Goal: Task Accomplishment & Management: Manage account settings

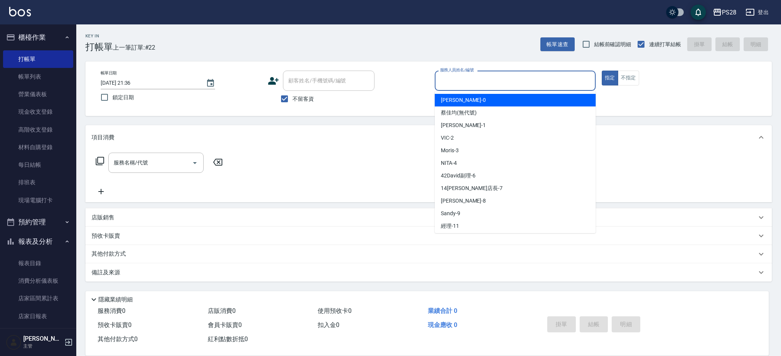
click at [484, 81] on input "服務人員姓名/編號" at bounding box center [515, 80] width 154 height 13
type input "Ariel-0"
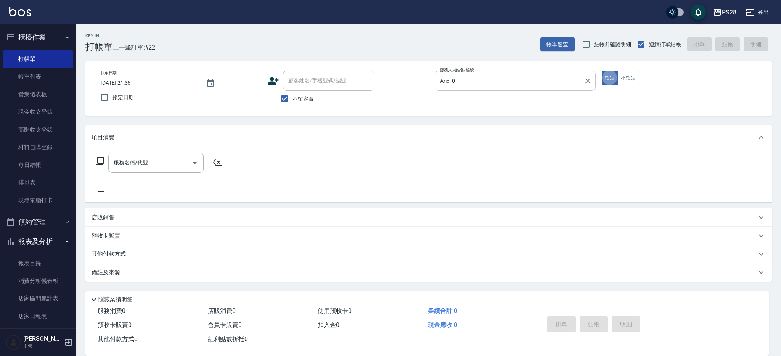
type button "true"
drag, startPoint x: 591, startPoint y: 80, endPoint x: 573, endPoint y: 81, distance: 18.0
click at [591, 80] on icon "Clear" at bounding box center [588, 81] width 8 height 8
type input "ㄅ"
click at [511, 87] on input "ㄅ" at bounding box center [515, 80] width 154 height 13
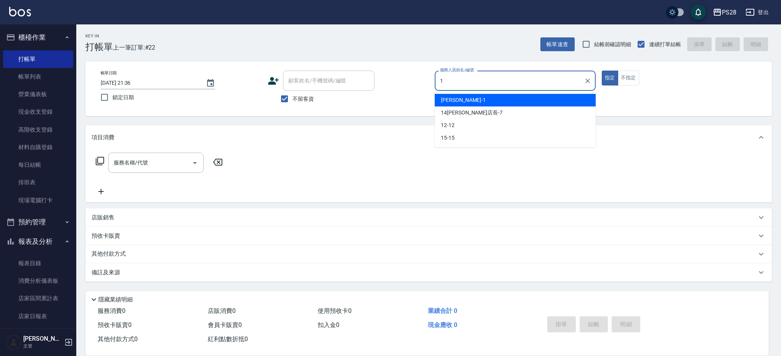
type input "SAM-1"
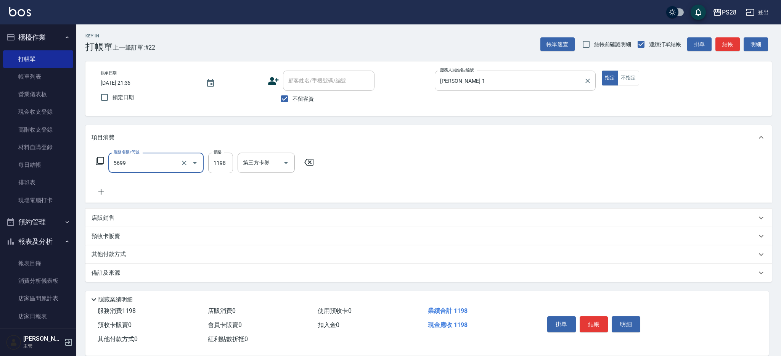
type input "水沁涼套餐(5699)"
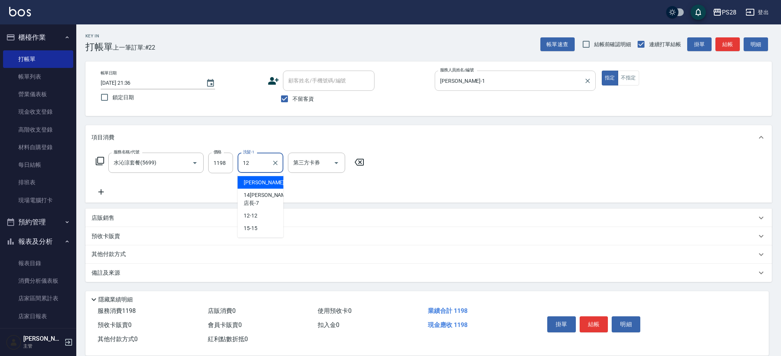
type input "12-12"
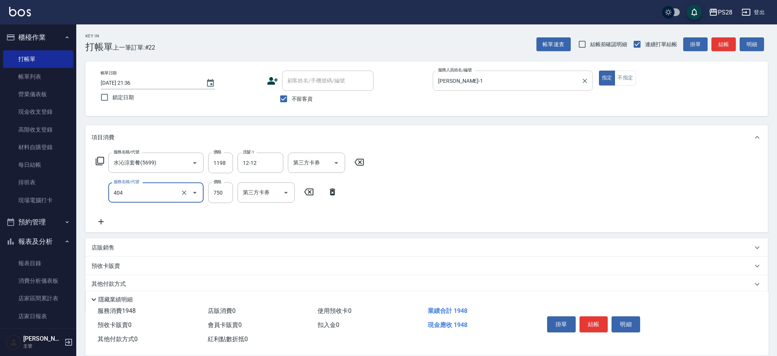
type input "750護髮(404)"
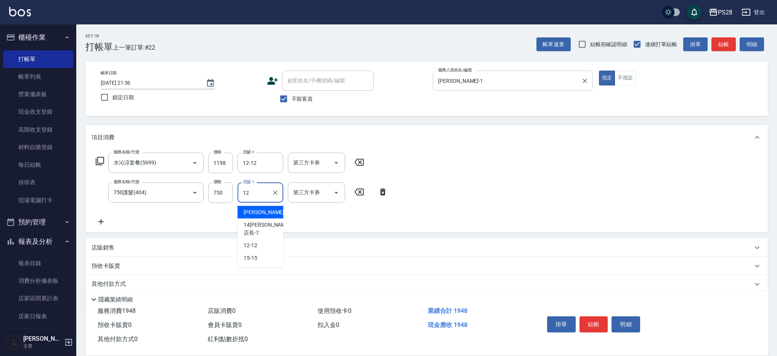
type input "12-12"
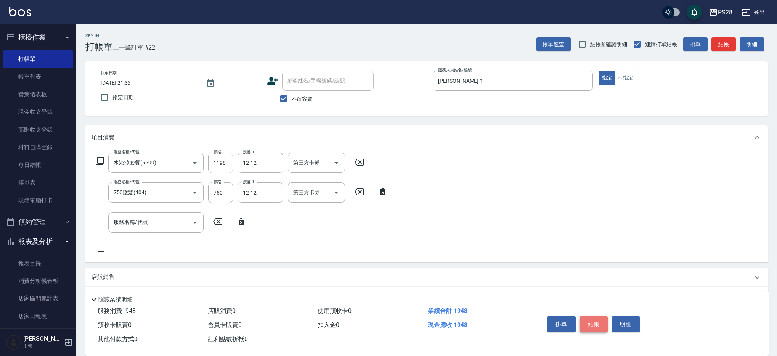
click at [589, 320] on button "結帳" at bounding box center [594, 324] width 29 height 16
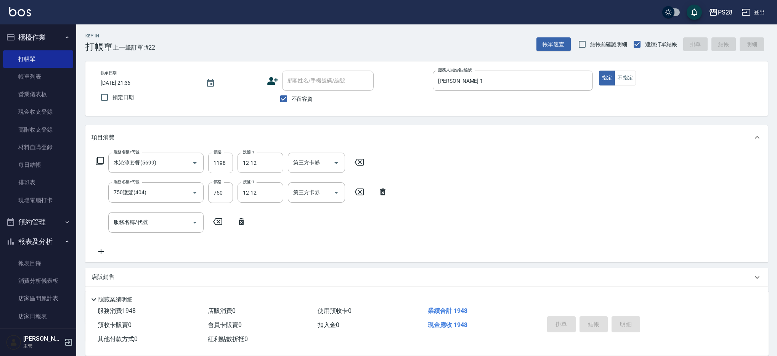
type input "2025/08/17 23:14"
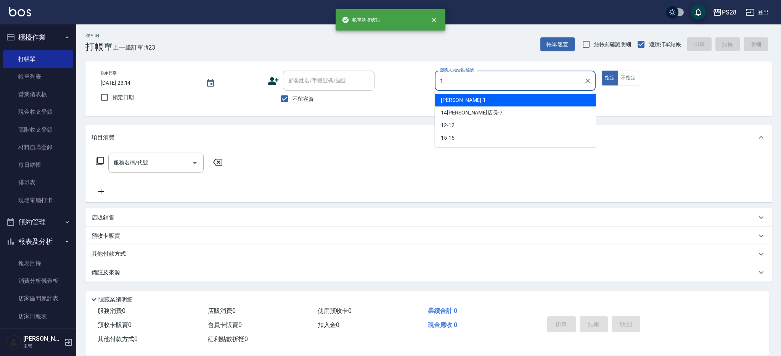
type input "SAM-1"
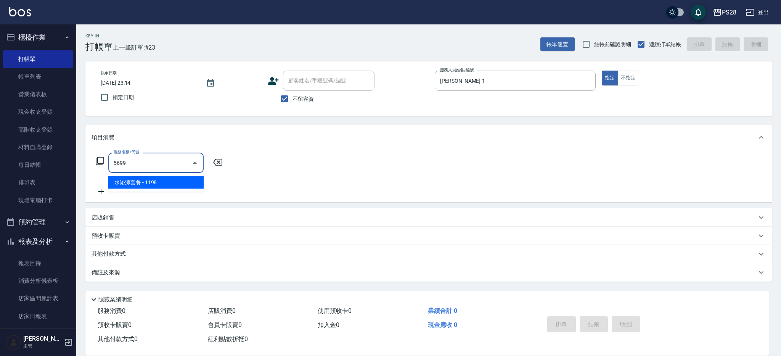
type input "水沁涼套餐(5699)"
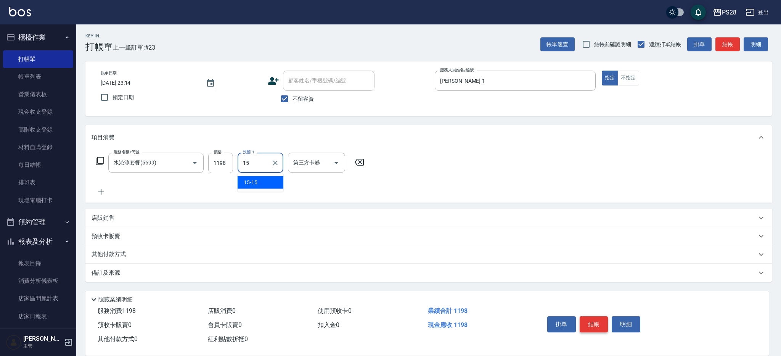
type input "15-15"
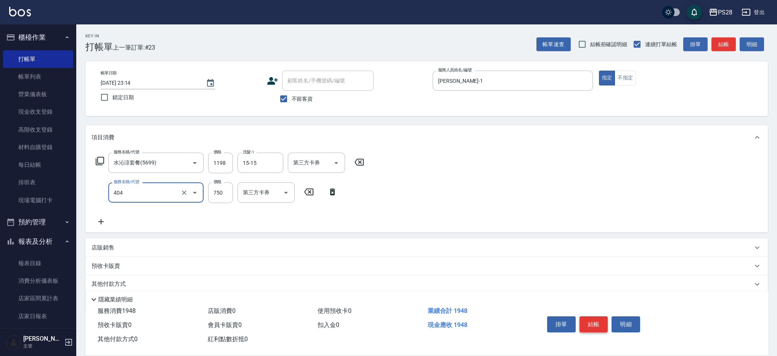
type input "750護髮(404)"
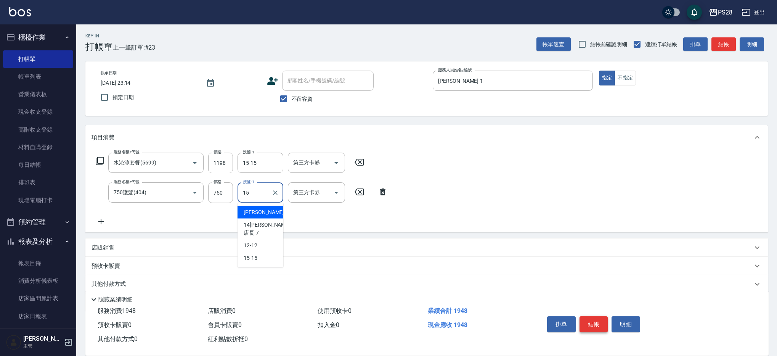
type input "15-15"
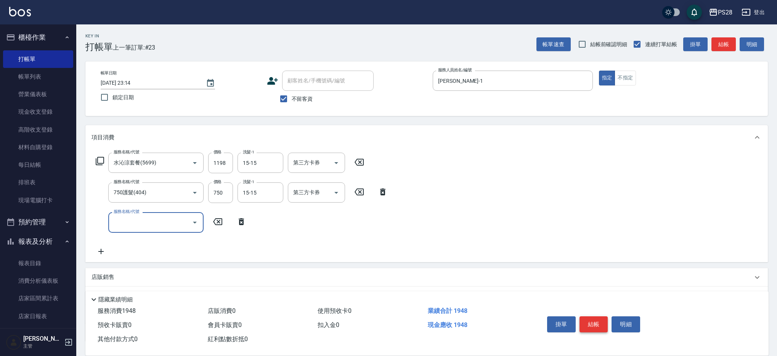
click at [598, 318] on button "結帳" at bounding box center [594, 324] width 29 height 16
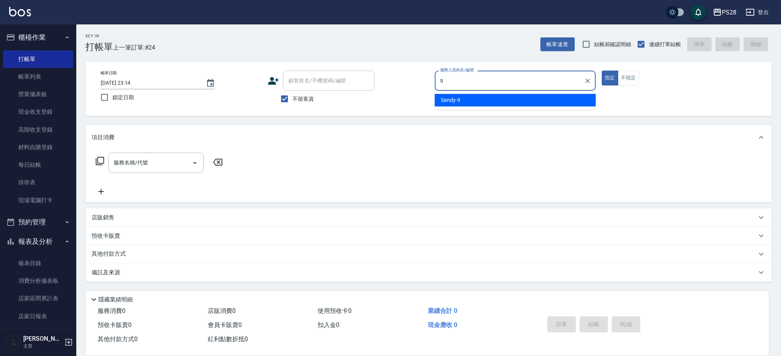
type input "Sandy-9"
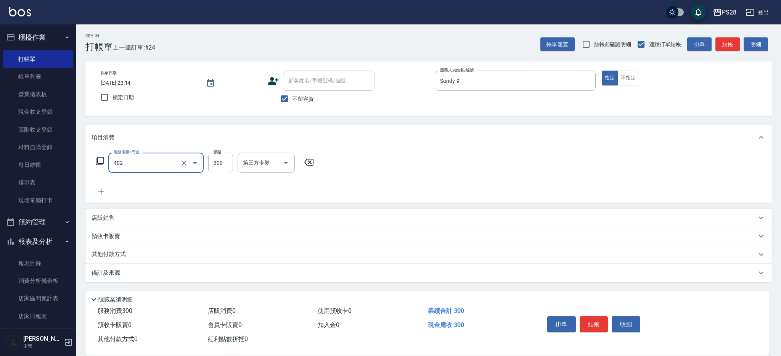
type input "頭皮隔離(402)"
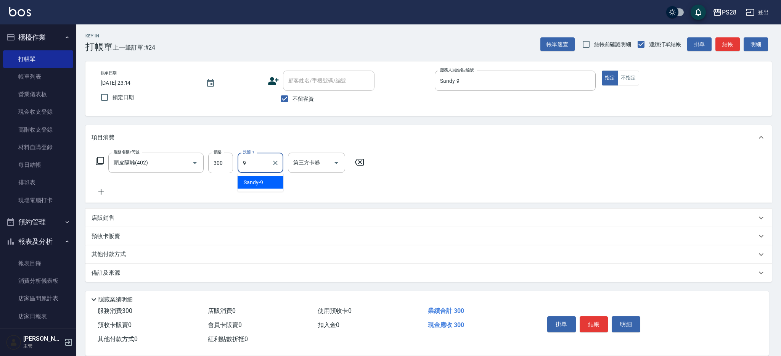
type input "Sandy-9"
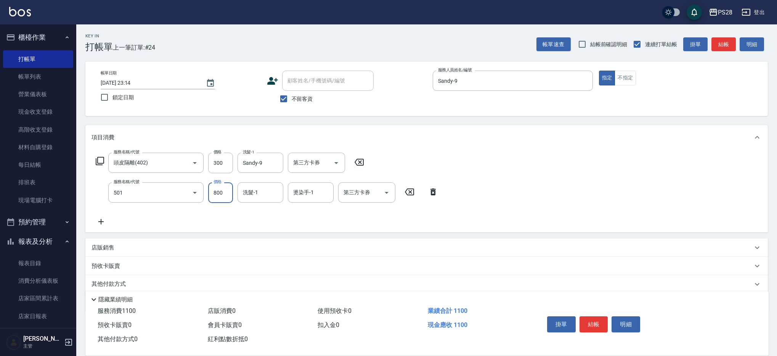
type input "染髮(501)"
type input "1000"
type input "Sandy-9"
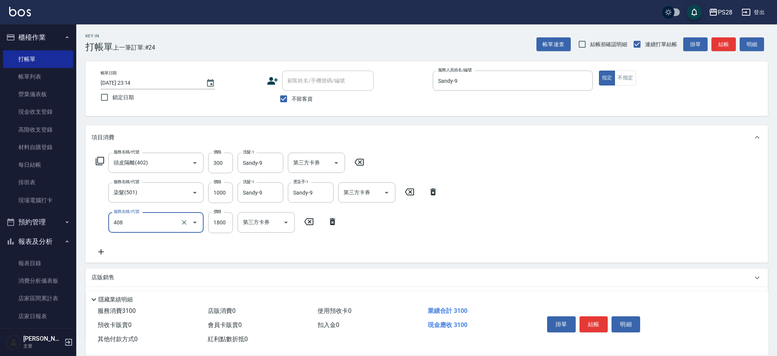
type input "鏡面護髮1800(408)"
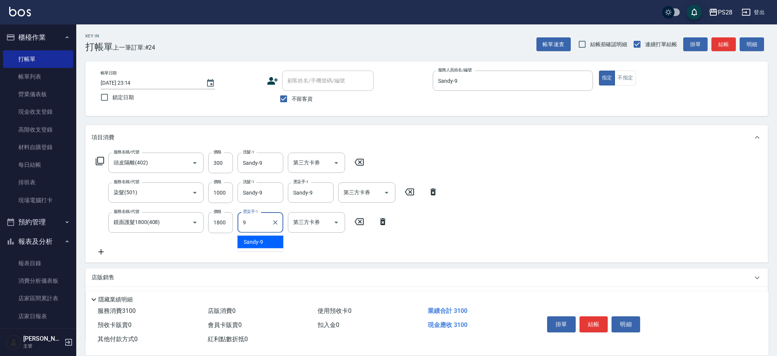
type input "Sandy-9"
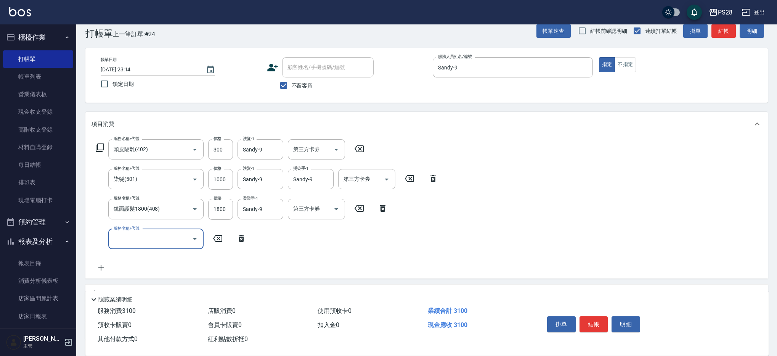
scroll to position [18, 0]
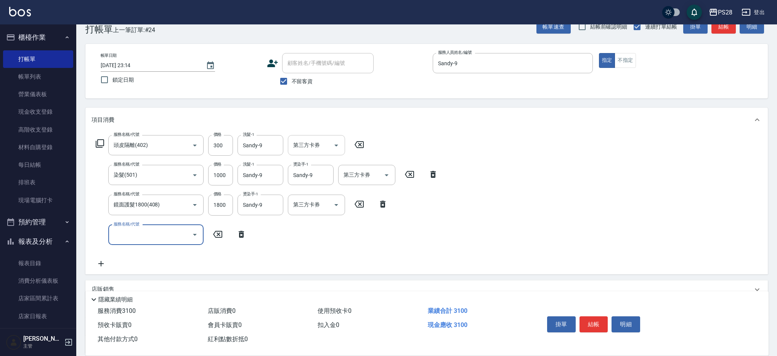
click at [337, 146] on icon "Open" at bounding box center [336, 145] width 9 height 9
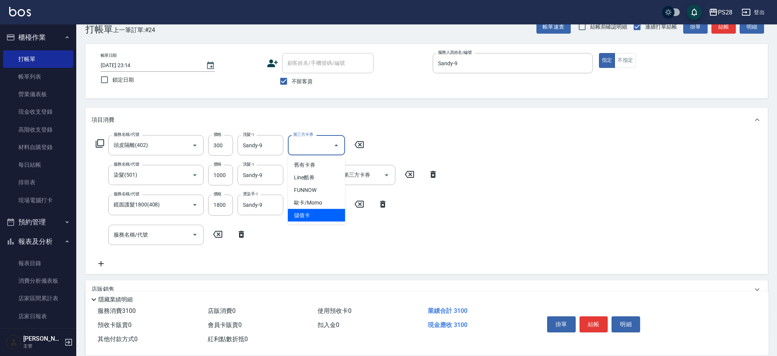
click at [308, 217] on span "儲值卡" at bounding box center [316, 215] width 57 height 13
type input "儲值卡"
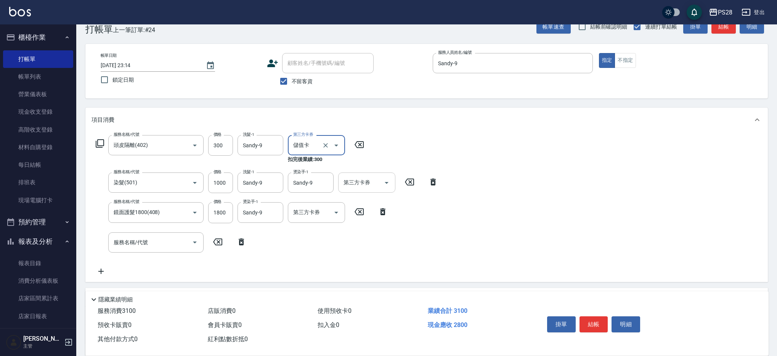
click at [390, 186] on icon "Open" at bounding box center [386, 182] width 9 height 9
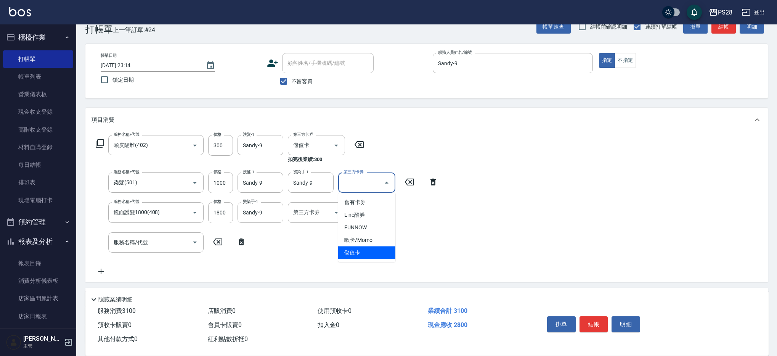
click at [345, 251] on span "儲值卡" at bounding box center [366, 252] width 57 height 13
type input "儲值卡"
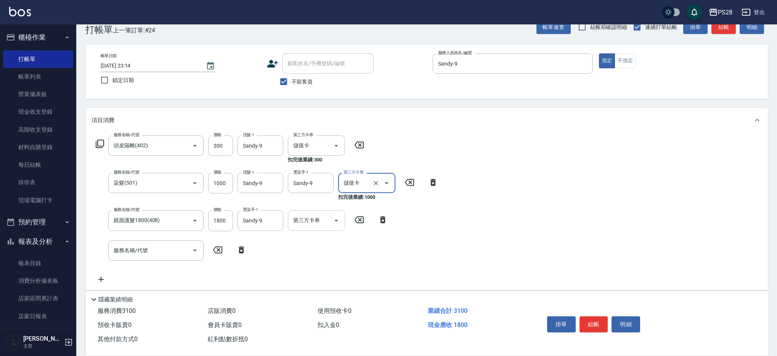
scroll to position [17, 0]
click at [337, 219] on icon "Open" at bounding box center [336, 220] width 9 height 9
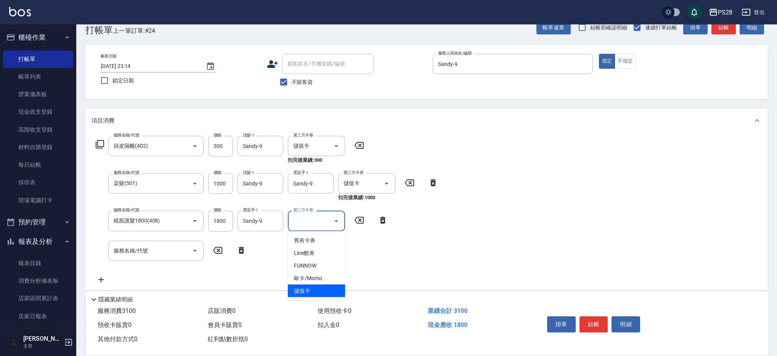
click at [317, 291] on span "儲值卡" at bounding box center [316, 290] width 57 height 13
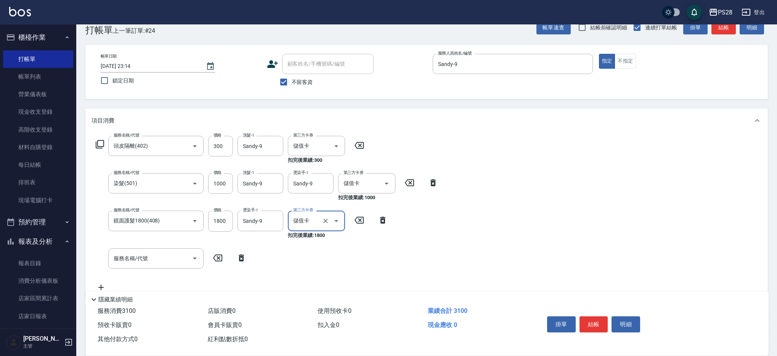
type input "儲值卡"
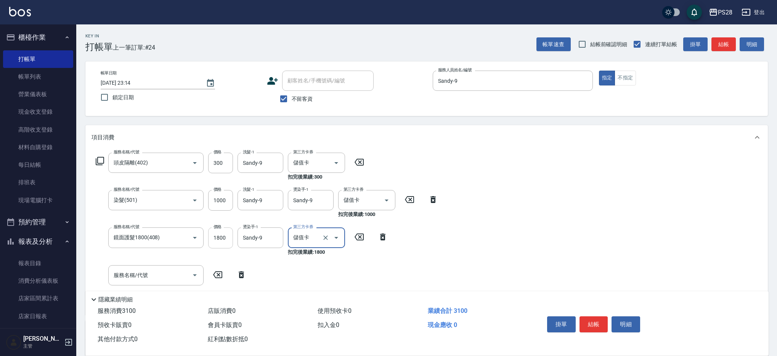
scroll to position [0, 0]
click at [219, 236] on input "1800" at bounding box center [220, 237] width 25 height 21
type input "1600"
click at [637, 220] on div "服務名稱/代號 頭皮隔離(402) 服務名稱/代號 價格 300 價格 洗髮-1 Sandy-9 洗髮-1 第三方卡券 儲值卡 第三方卡券 扣完後業績: 30…" at bounding box center [426, 231] width 683 height 165
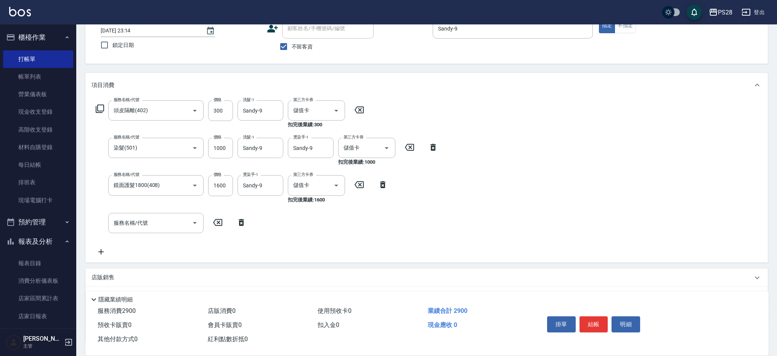
scroll to position [86, 0]
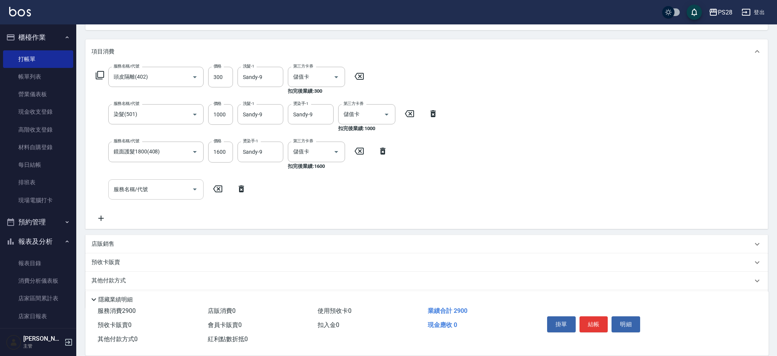
click at [145, 185] on input "服務名稱/代號" at bounding box center [150, 189] width 77 height 13
type input "頂級豪華OVC3(3000)"
click at [593, 324] on button "結帳" at bounding box center [594, 324] width 29 height 16
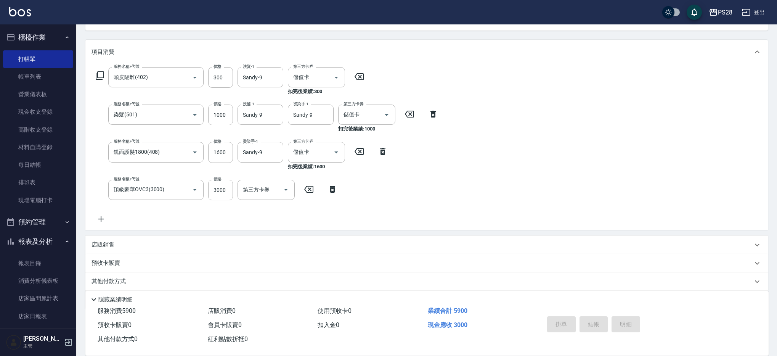
type input "2025/08/17 23:18"
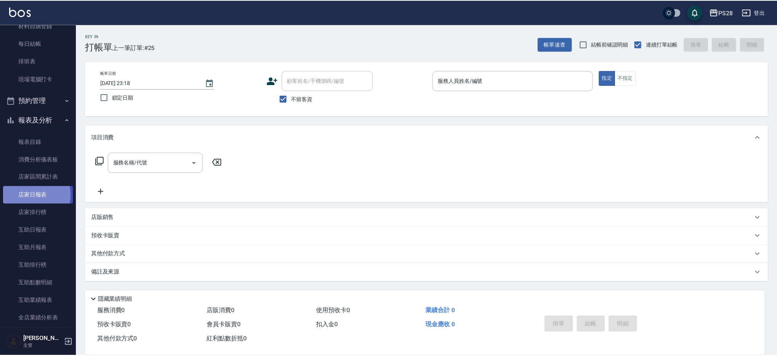
scroll to position [121, 0]
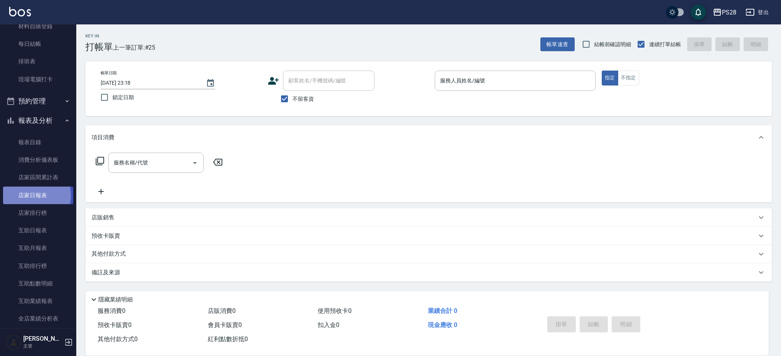
click at [32, 194] on link "店家日報表" at bounding box center [38, 195] width 70 height 18
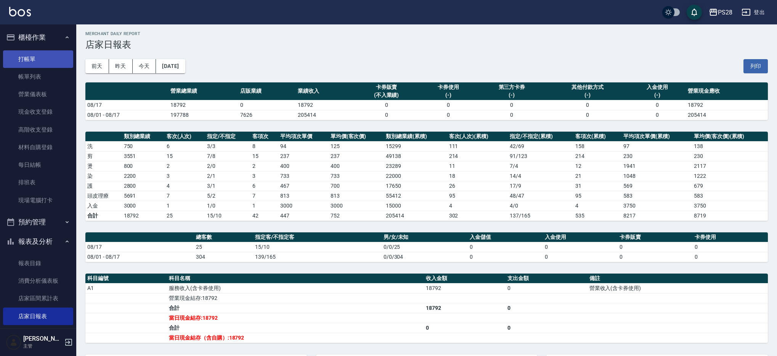
click at [28, 58] on link "打帳單" at bounding box center [38, 59] width 70 height 18
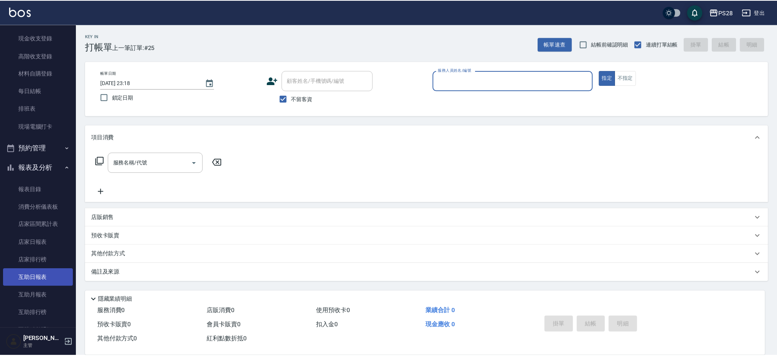
scroll to position [107, 0]
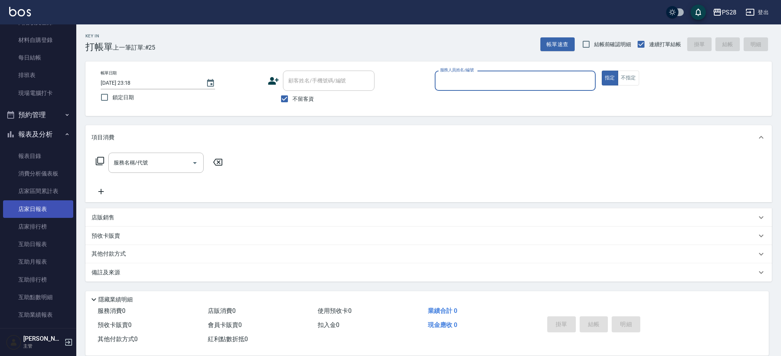
click at [55, 209] on link "店家日報表" at bounding box center [38, 209] width 70 height 18
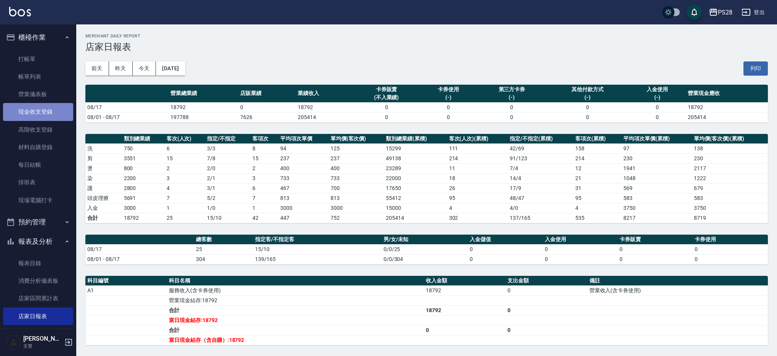
click at [44, 109] on link "現金收支登錄" at bounding box center [38, 112] width 70 height 18
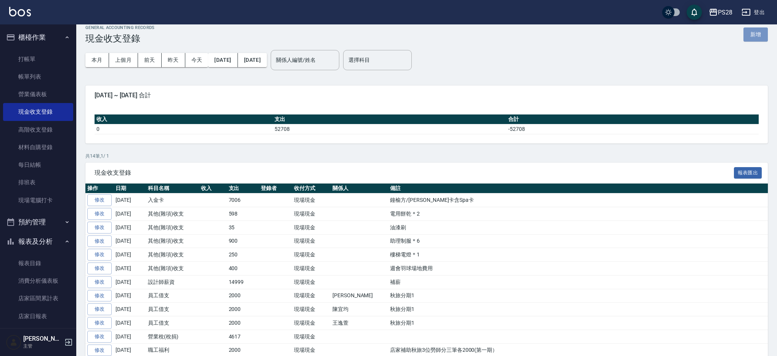
scroll to position [9, 0]
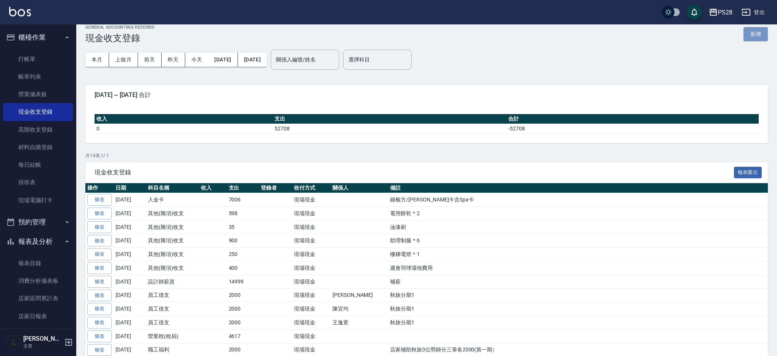
click at [765, 33] on button "新增" at bounding box center [756, 34] width 24 height 14
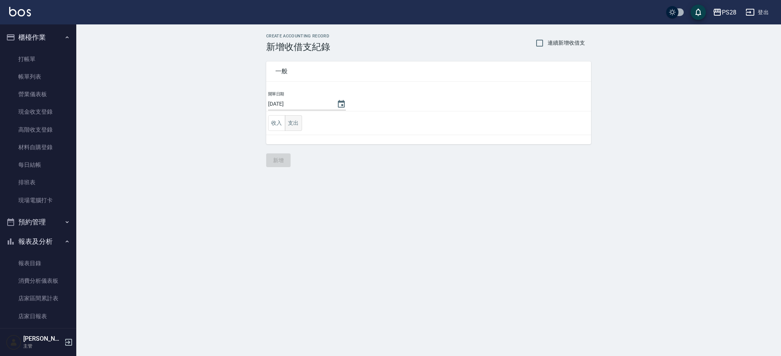
click at [291, 119] on button "支出" at bounding box center [293, 123] width 17 height 16
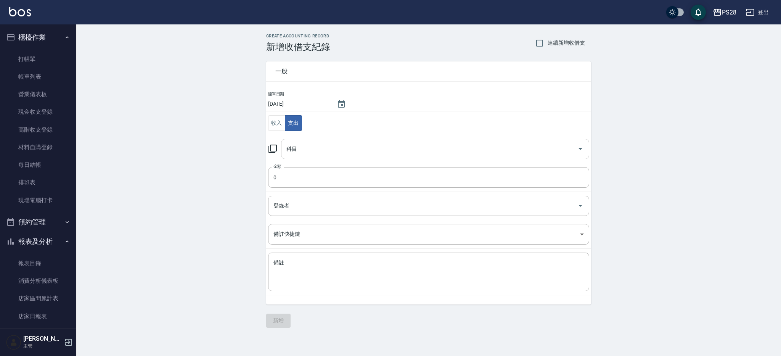
click at [317, 145] on input "科目" at bounding box center [429, 148] width 290 height 13
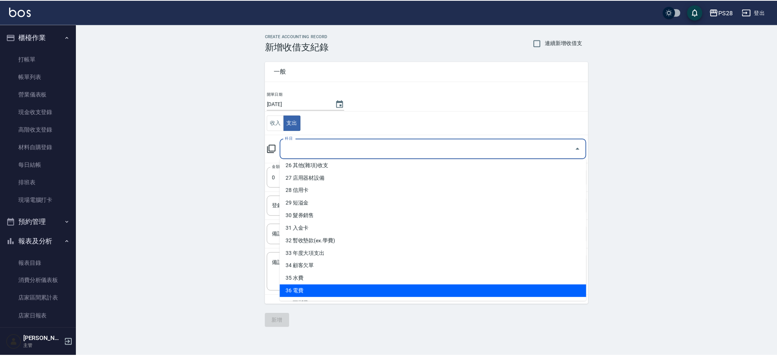
scroll to position [342, 0]
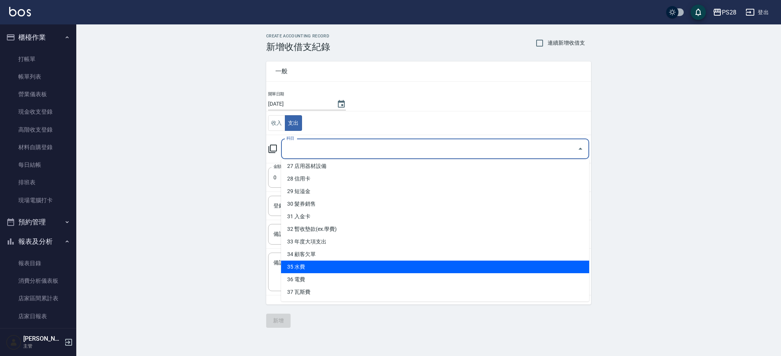
click at [327, 263] on li "35 水費" at bounding box center [435, 266] width 308 height 13
type input "35 水費"
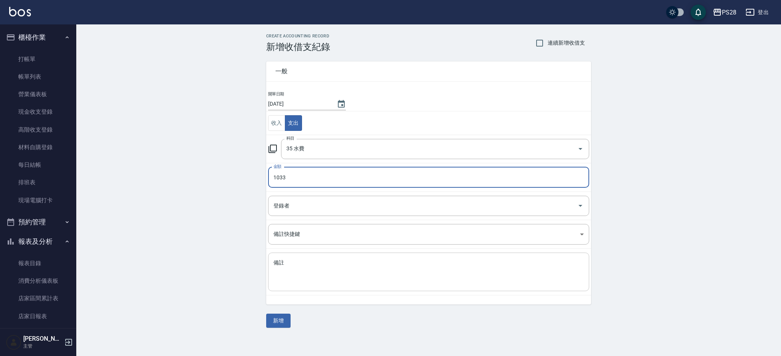
type input "1033"
click at [313, 257] on div "x 備註" at bounding box center [428, 271] width 321 height 39
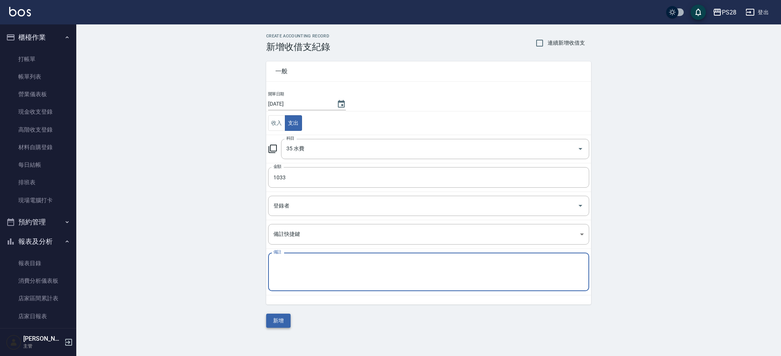
click at [281, 317] on button "新增" at bounding box center [278, 320] width 24 height 14
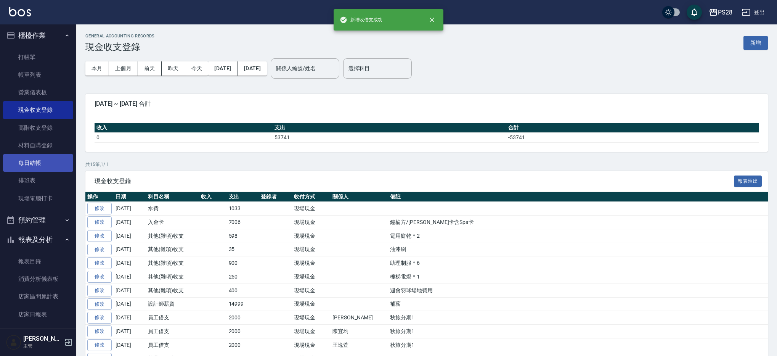
scroll to position [2, 0]
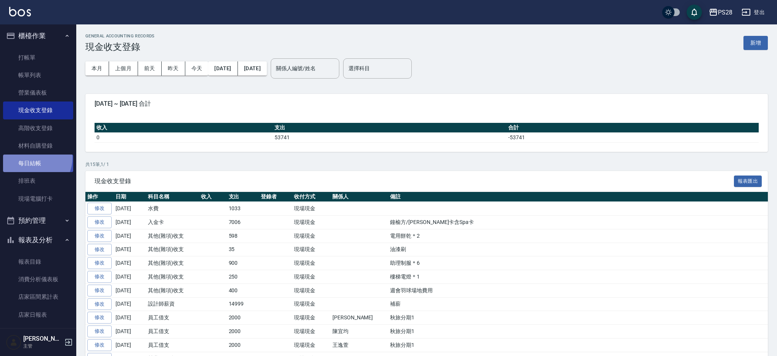
click at [32, 158] on link "每日結帳" at bounding box center [38, 163] width 70 height 18
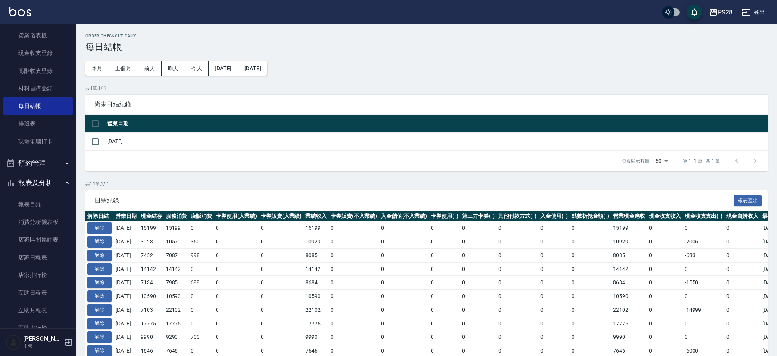
scroll to position [77, 0]
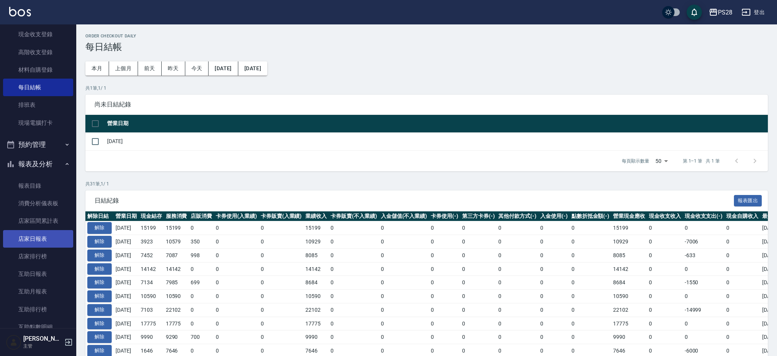
click at [39, 235] on link "店家日報表" at bounding box center [38, 239] width 70 height 18
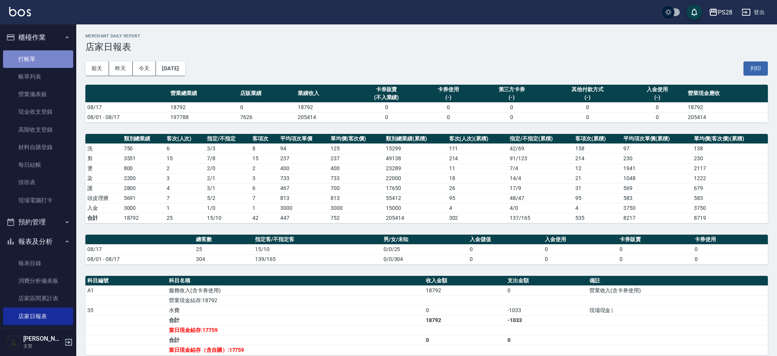
click at [47, 58] on link "打帳單" at bounding box center [38, 59] width 70 height 18
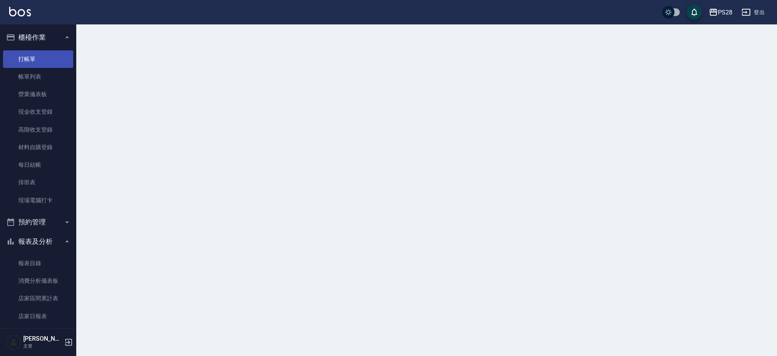
scroll to position [2, 0]
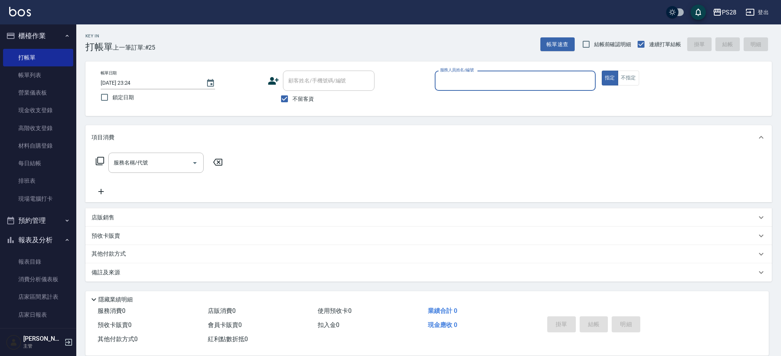
click at [503, 84] on input "服務人員姓名/編號" at bounding box center [515, 80] width 154 height 13
type input "Sandy-9"
type button "true"
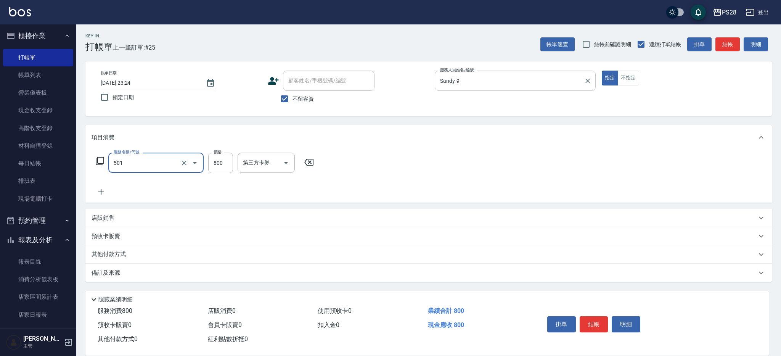
type input "染髮(501)"
type input "1600"
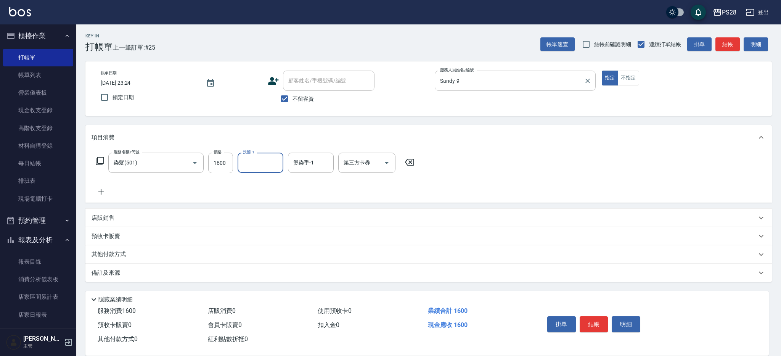
type input "0"
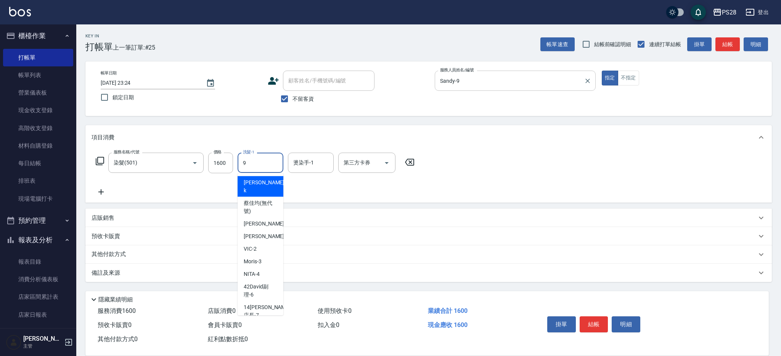
type input "Sandy-9"
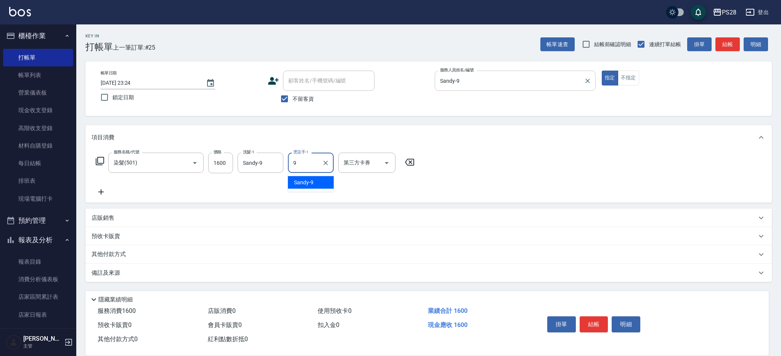
type input "Sandy-9"
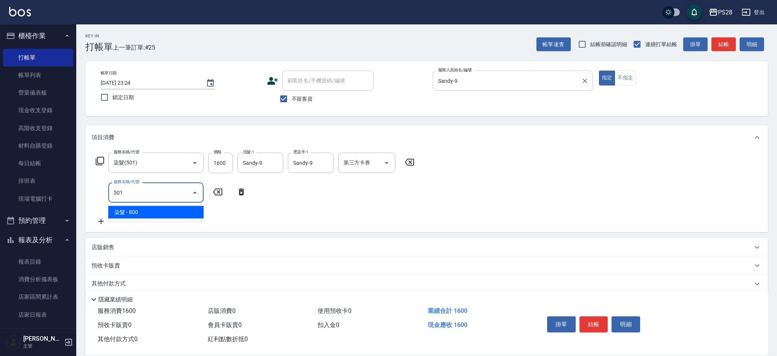
type input "染髮(501)"
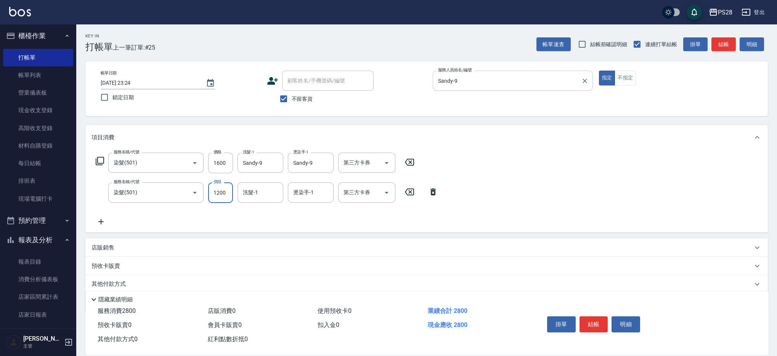
type input "1200"
type input "Sandy-9"
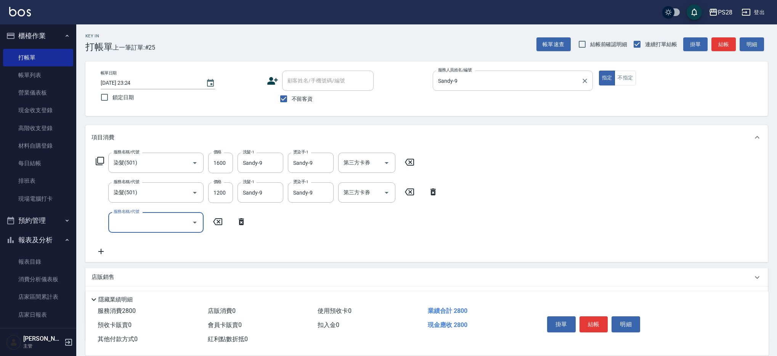
scroll to position [5, 0]
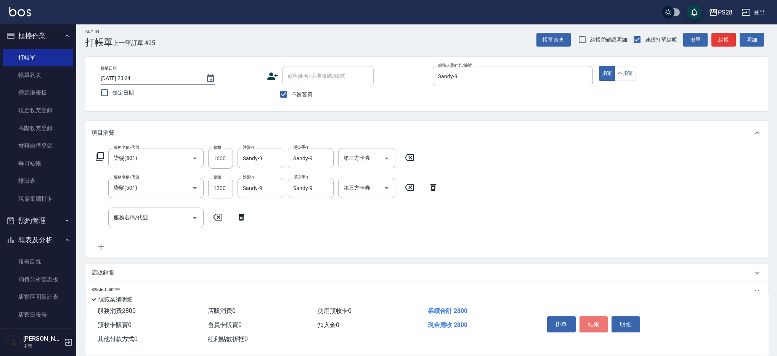
drag, startPoint x: 590, startPoint y: 324, endPoint x: 618, endPoint y: 314, distance: 29.4
click at [590, 324] on button "結帳" at bounding box center [594, 324] width 29 height 16
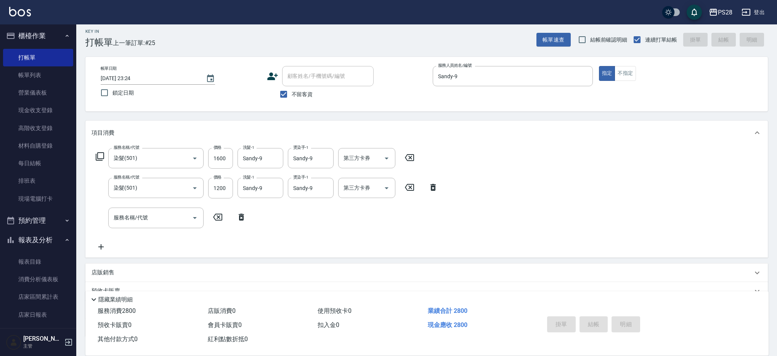
type input "2025/08/17 23:28"
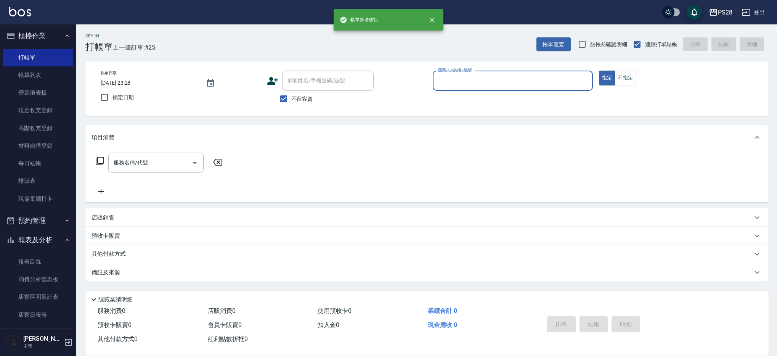
scroll to position [0, 0]
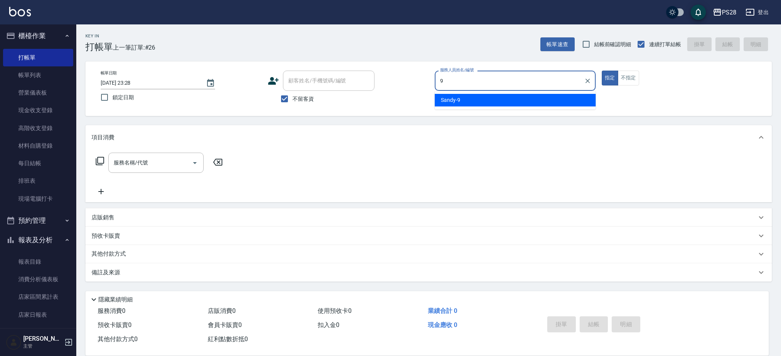
type input "Sandy-9"
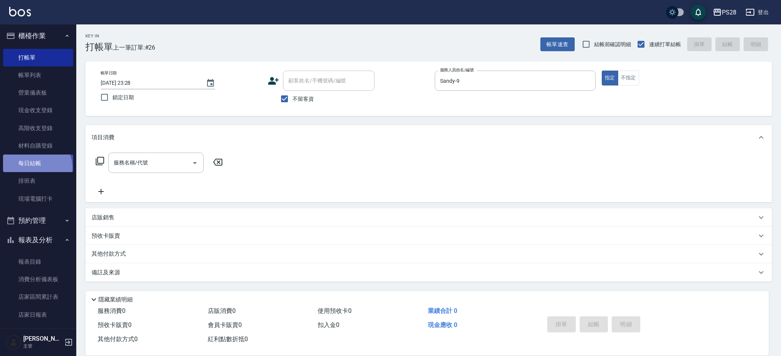
drag, startPoint x: 36, startPoint y: 167, endPoint x: 47, endPoint y: 161, distance: 12.4
click at [36, 167] on link "每日結帳" at bounding box center [38, 163] width 70 height 18
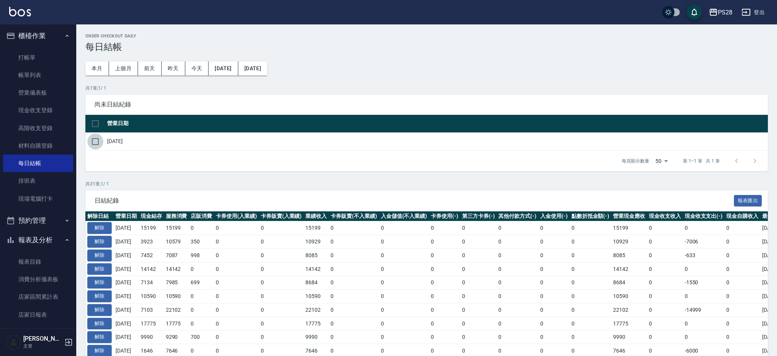
drag, startPoint x: 99, startPoint y: 142, endPoint x: 111, endPoint y: 147, distance: 13.4
click at [99, 142] on input "checkbox" at bounding box center [95, 141] width 16 height 16
checkbox input "true"
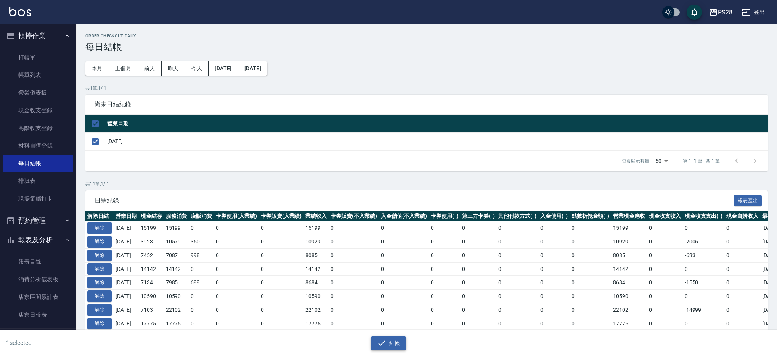
click at [398, 339] on button "結帳" at bounding box center [388, 343] width 35 height 14
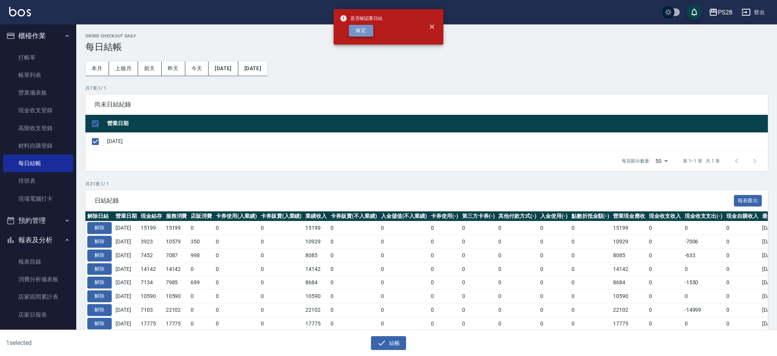
click at [368, 36] on button "確定" at bounding box center [361, 31] width 24 height 12
checkbox input "false"
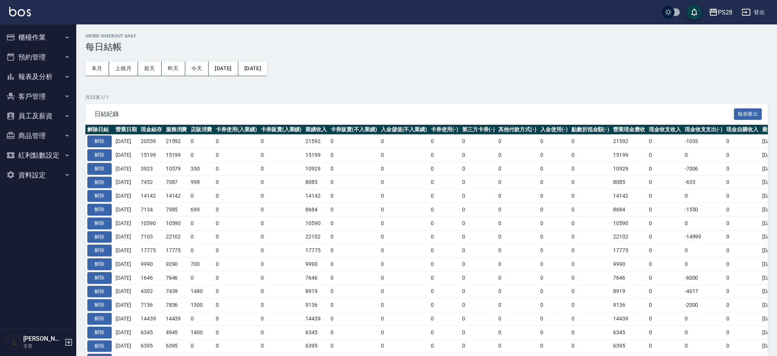
click at [47, 75] on button "報表及分析" at bounding box center [38, 77] width 70 height 20
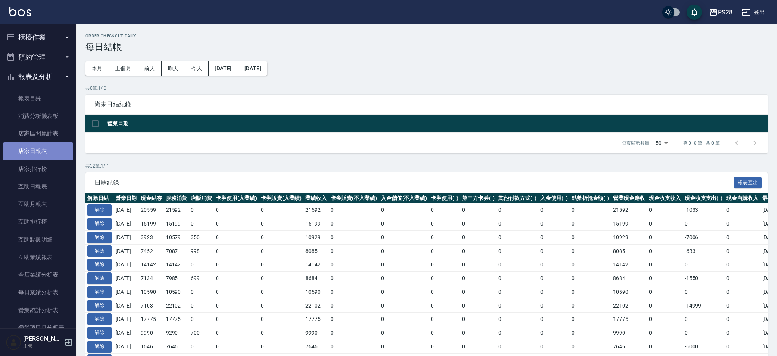
click at [47, 150] on link "店家日報表" at bounding box center [38, 151] width 70 height 18
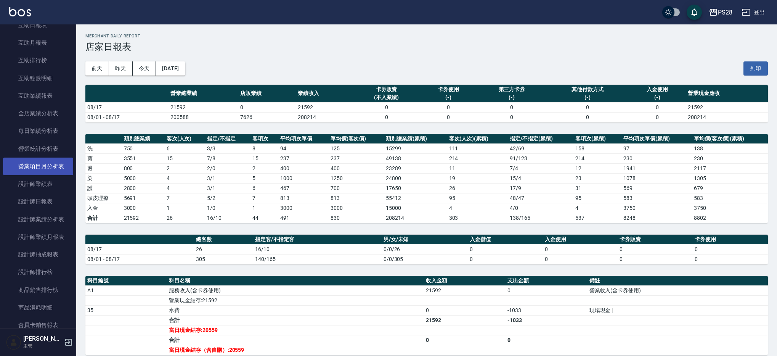
scroll to position [149, 0]
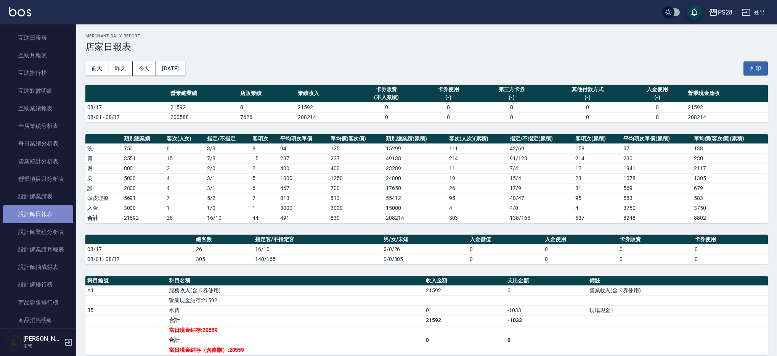
click at [49, 214] on link "設計師日報表" at bounding box center [38, 214] width 70 height 18
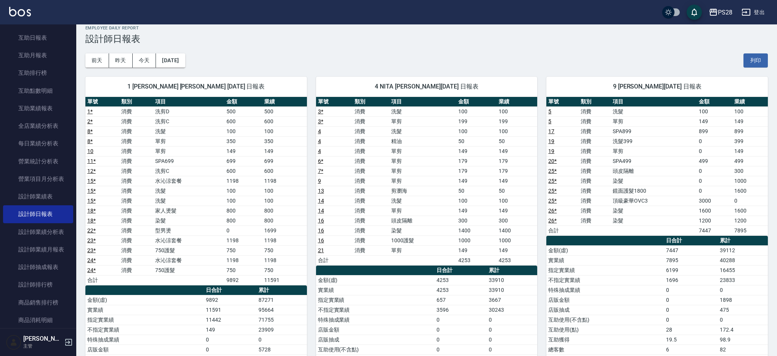
scroll to position [2, 0]
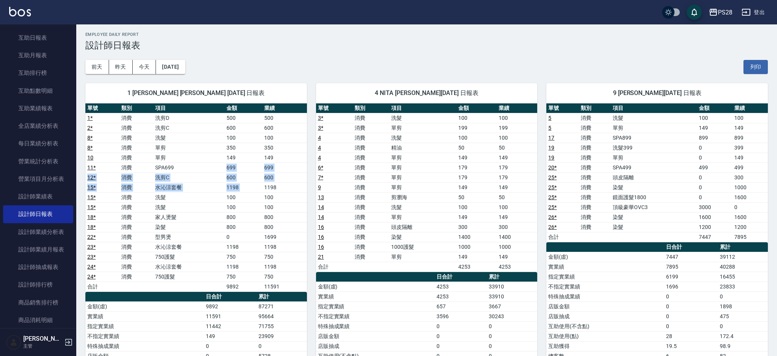
drag, startPoint x: 223, startPoint y: 165, endPoint x: 281, endPoint y: 182, distance: 60.1
click at [281, 182] on tbody "1 * 消費 洗剪D 500 500 2 * 消費 洗剪C 600 600 8 * 消費 洗髮 100 100 8 * 消費 單剪 350 350 10 消費…" at bounding box center [196, 202] width 222 height 178
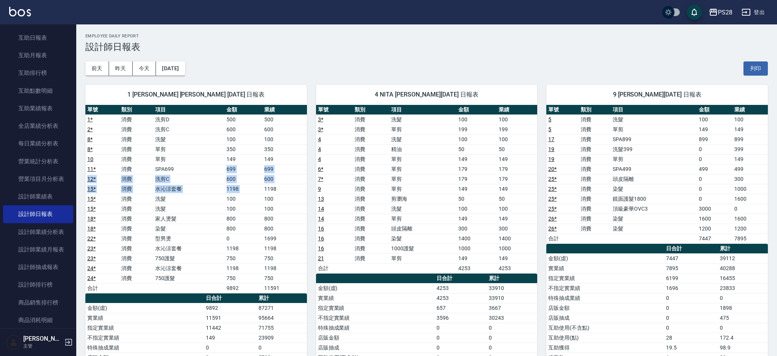
click at [276, 184] on td "1198" at bounding box center [284, 189] width 45 height 10
drag, startPoint x: 283, startPoint y: 190, endPoint x: 263, endPoint y: 213, distance: 30.3
click at [253, 189] on tr "15 * 消費 水沁涼套餐 1198 1198" at bounding box center [196, 189] width 222 height 10
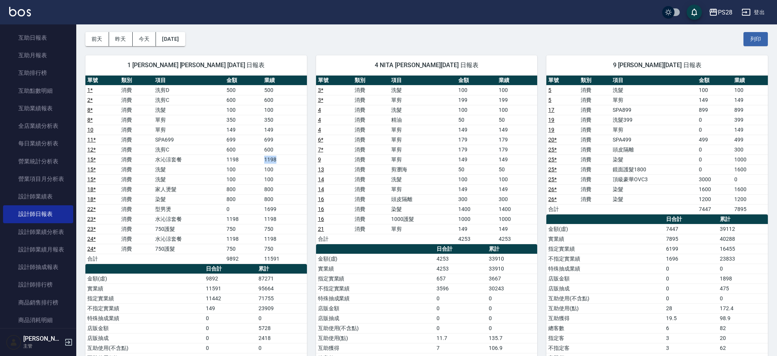
scroll to position [43, 0]
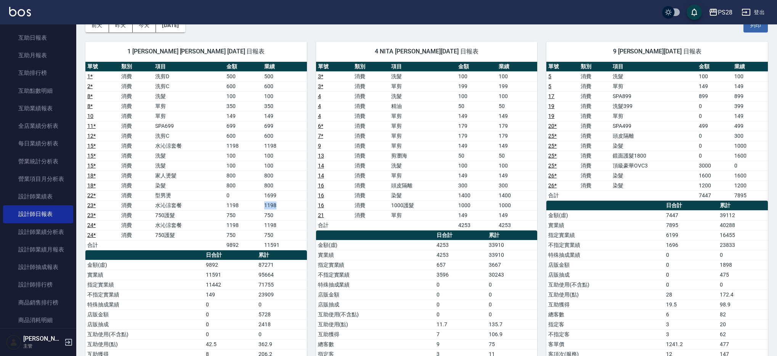
drag, startPoint x: 282, startPoint y: 204, endPoint x: 255, endPoint y: 204, distance: 27.1
click at [255, 204] on tr "23 * 消費 水沁涼套餐 1198 1198" at bounding box center [196, 205] width 222 height 10
drag, startPoint x: 278, startPoint y: 225, endPoint x: 261, endPoint y: 225, distance: 17.2
click at [261, 225] on tr "24 * 消費 水沁涼套餐 1198 1198" at bounding box center [196, 225] width 222 height 10
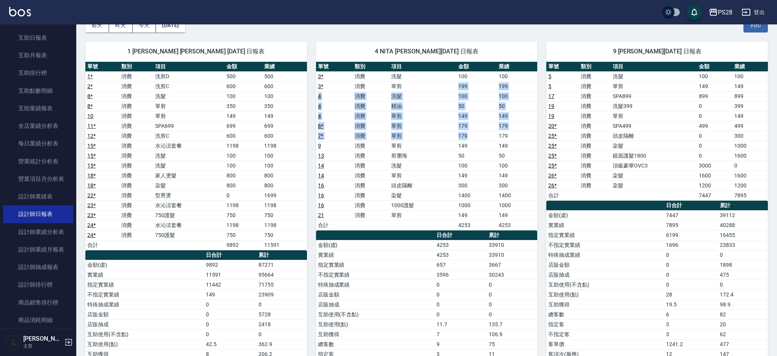
drag, startPoint x: 456, startPoint y: 83, endPoint x: 466, endPoint y: 145, distance: 62.3
click at [468, 139] on tbody "3 * 消費 洗髮 100 100 3 * 消費 單剪 199 199 4 消費 洗髮 100 100 4 消費 精油 50 50 4 消費 單剪 149 1…" at bounding box center [427, 150] width 222 height 159
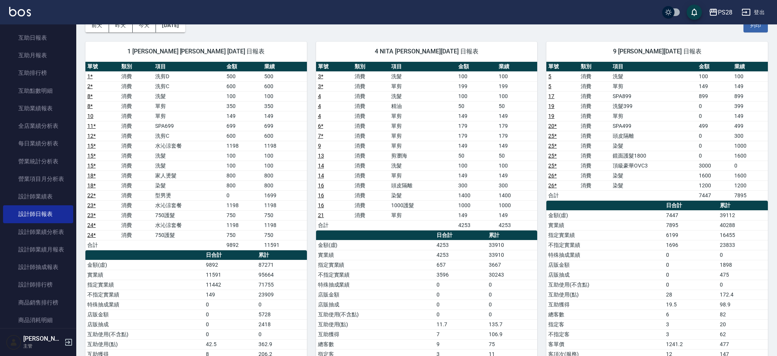
click at [465, 159] on td "50" at bounding box center [476, 156] width 40 height 10
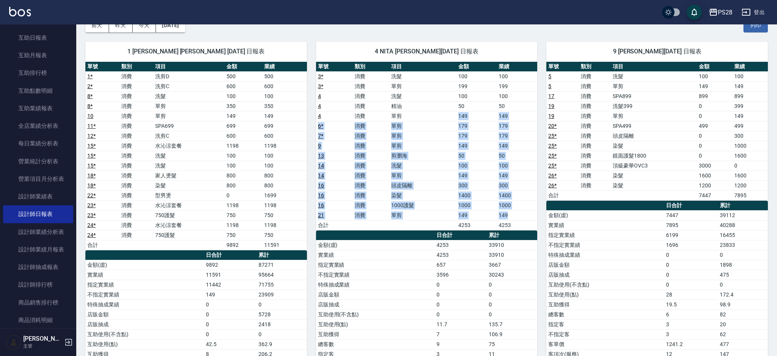
drag, startPoint x: 512, startPoint y: 214, endPoint x: 458, endPoint y: 115, distance: 113.3
click at [458, 115] on tbody "3 * 消費 洗髮 100 100 3 * 消費 單剪 199 199 4 消費 洗髮 100 100 4 消費 精油 50 50 4 消費 單剪 149 1…" at bounding box center [427, 150] width 222 height 159
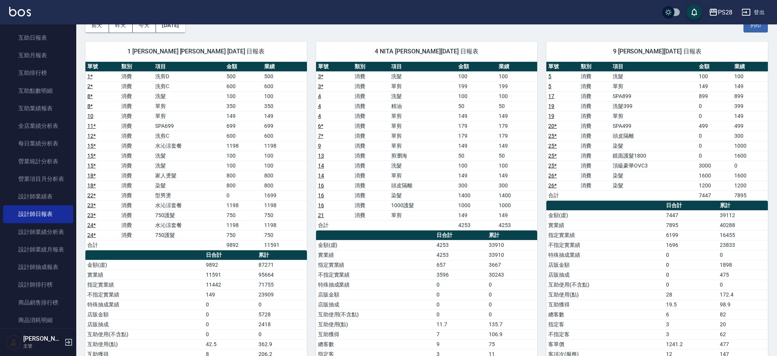
click at [623, 98] on td "SPA899" at bounding box center [654, 96] width 86 height 10
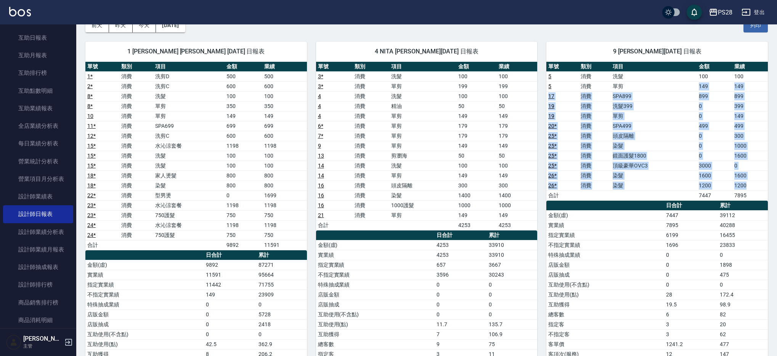
drag, startPoint x: 647, startPoint y: 83, endPoint x: 759, endPoint y: 182, distance: 150.2
click at [759, 183] on tbody "5 消費 洗髮 100 100 5 消費 單剪 149 149 17 消費 SPA899 899 899 19 消費 洗髮399 0 399 19 消費 單剪…" at bounding box center [657, 135] width 222 height 129
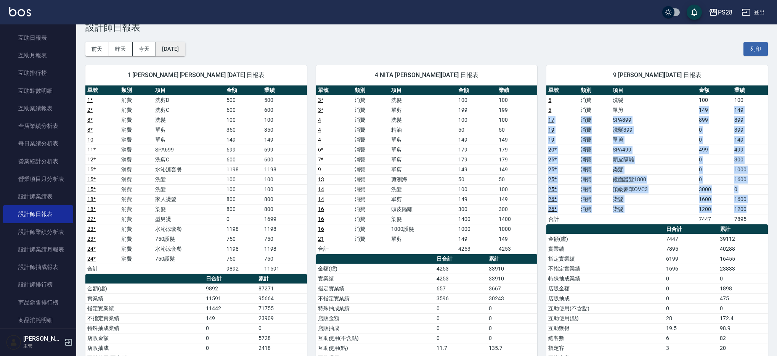
scroll to position [0, 0]
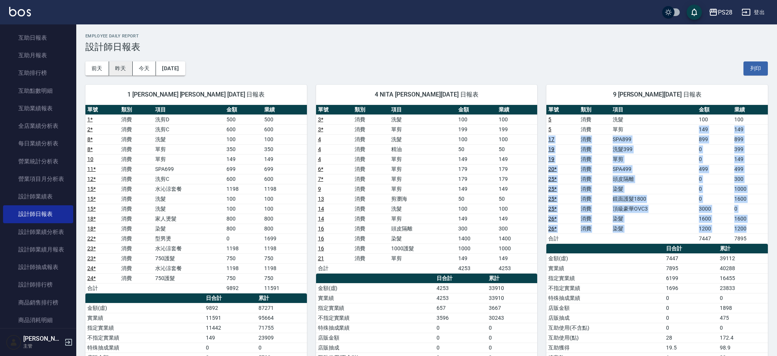
click at [124, 67] on button "昨天" at bounding box center [121, 68] width 24 height 14
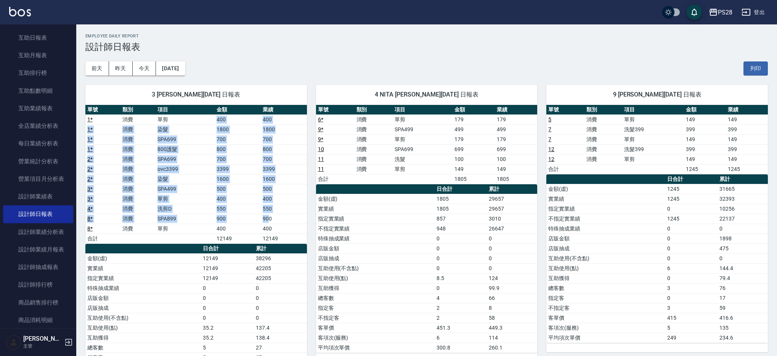
drag, startPoint x: 218, startPoint y: 120, endPoint x: 276, endPoint y: 210, distance: 107.2
click at [269, 221] on tbody "1 * 消費 單剪 400 400 1 * 消費 染髮 1800 1800 1 * 消費 SPA699 700 700 1 * 消費 800護髮 800 80…" at bounding box center [196, 178] width 222 height 129
click at [148, 71] on button "今天" at bounding box center [145, 68] width 24 height 14
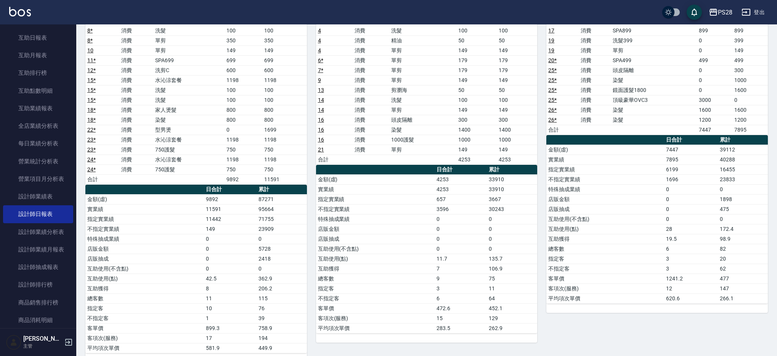
scroll to position [124, 0]
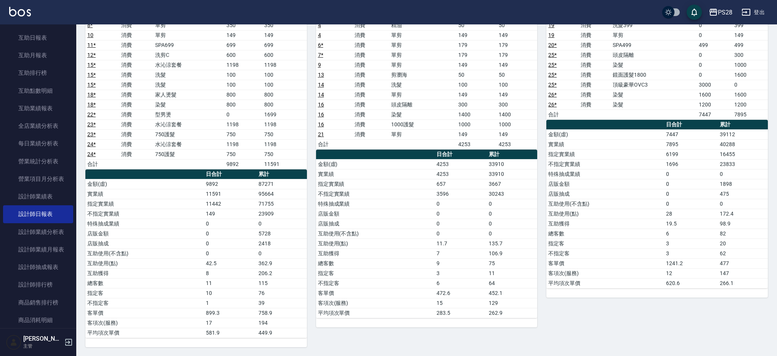
click at [252, 193] on td "11591" at bounding box center [230, 194] width 52 height 10
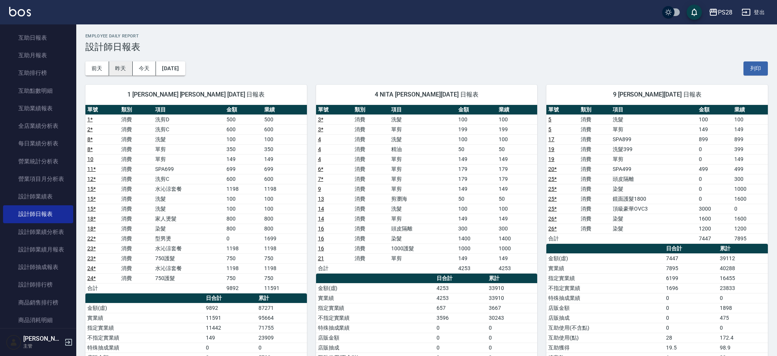
click at [124, 72] on button "昨天" at bounding box center [121, 68] width 24 height 14
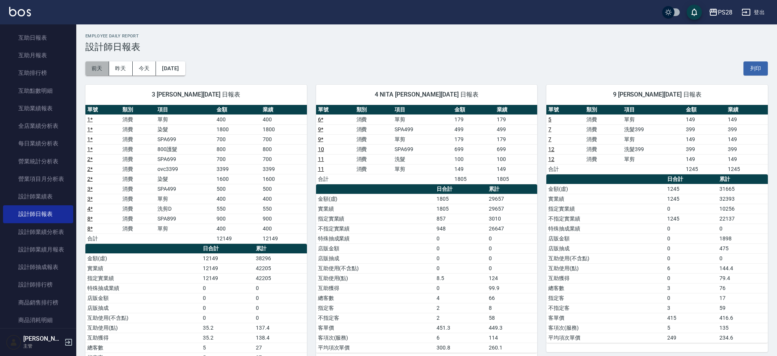
click at [96, 66] on button "前天" at bounding box center [97, 68] width 24 height 14
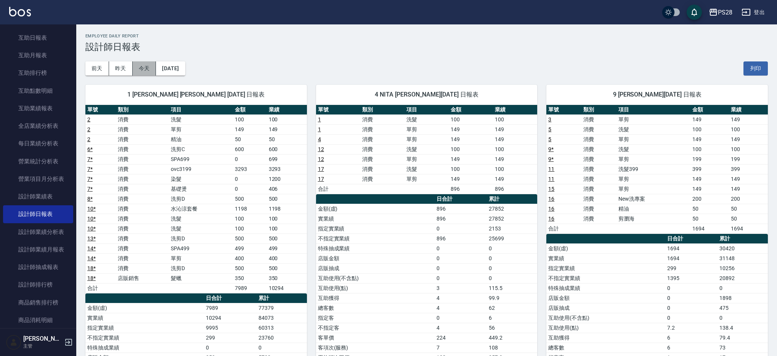
click at [145, 68] on button "今天" at bounding box center [145, 68] width 24 height 14
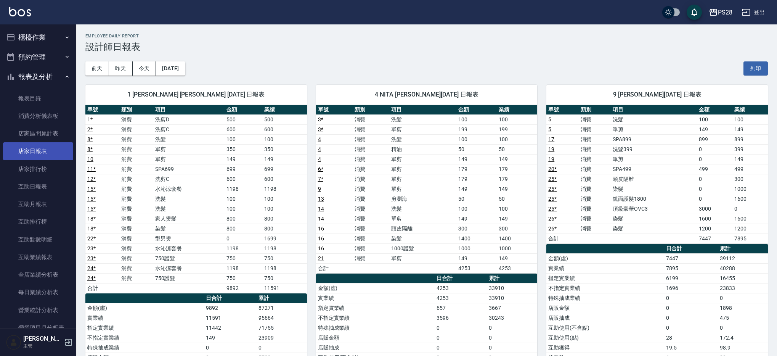
click at [38, 151] on link "店家日報表" at bounding box center [38, 151] width 70 height 18
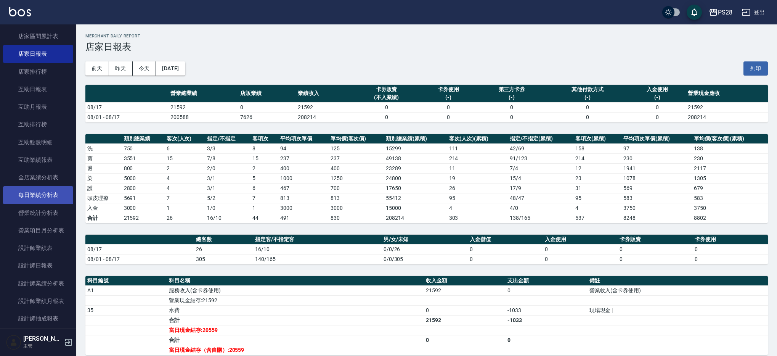
scroll to position [98, 0]
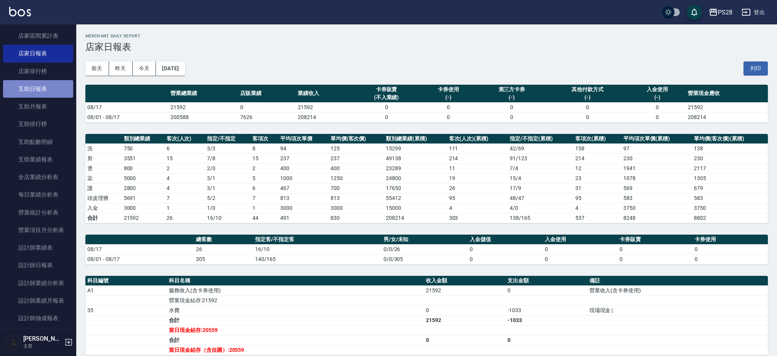
click at [40, 81] on link "互助日報表" at bounding box center [38, 89] width 70 height 18
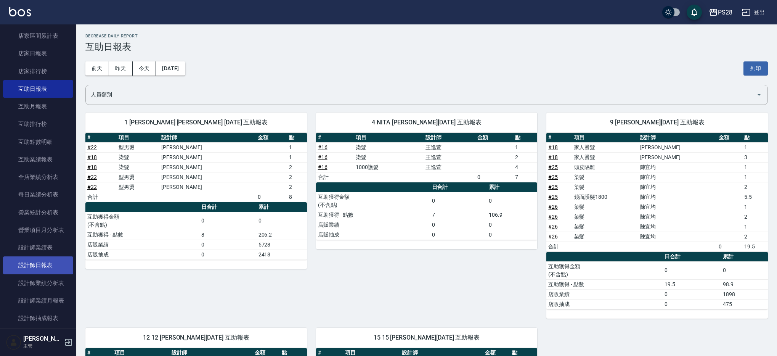
click at [49, 266] on link "設計師日報表" at bounding box center [38, 265] width 70 height 18
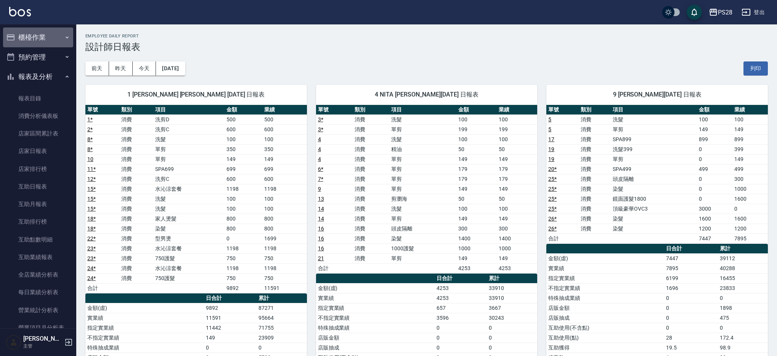
click at [43, 31] on button "櫃檯作業" at bounding box center [38, 37] width 70 height 20
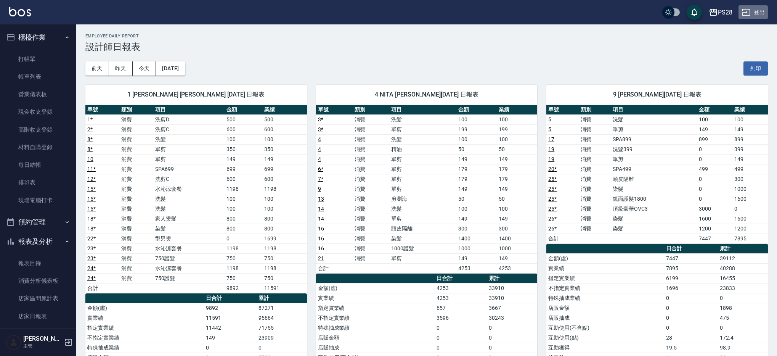
click at [755, 11] on button "登出" at bounding box center [753, 12] width 29 height 14
